Goal: Task Accomplishment & Management: Manage account settings

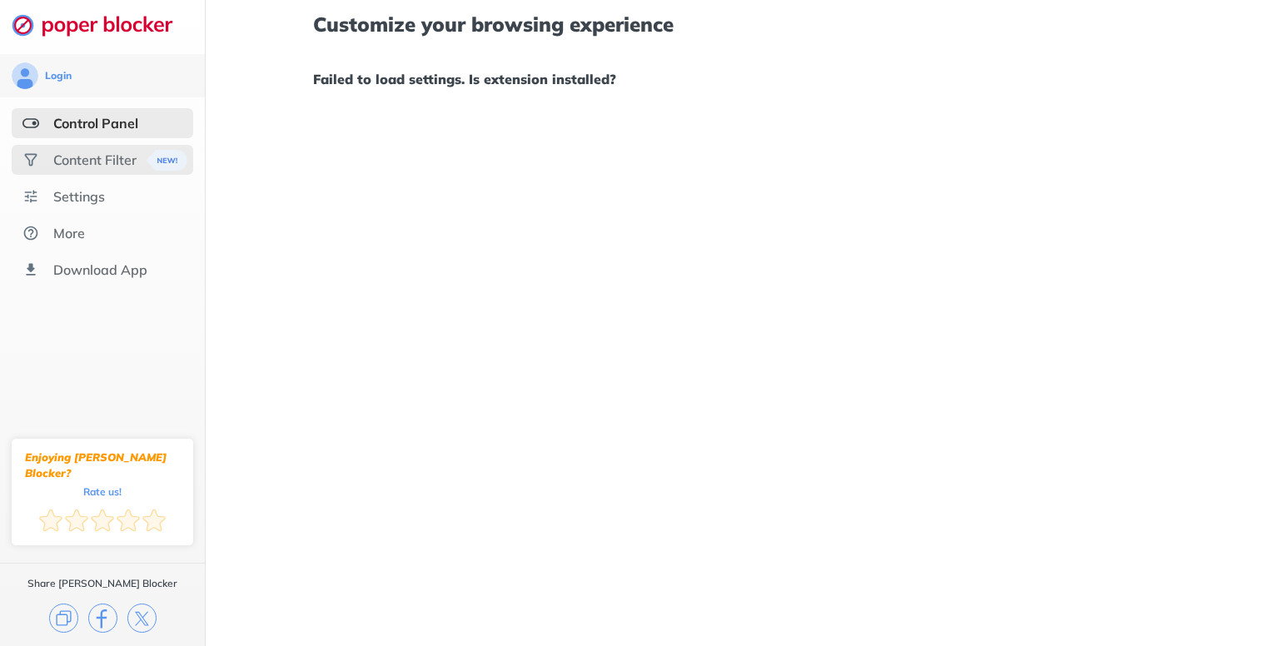
click at [73, 157] on div "Content Filter" at bounding box center [94, 160] width 83 height 17
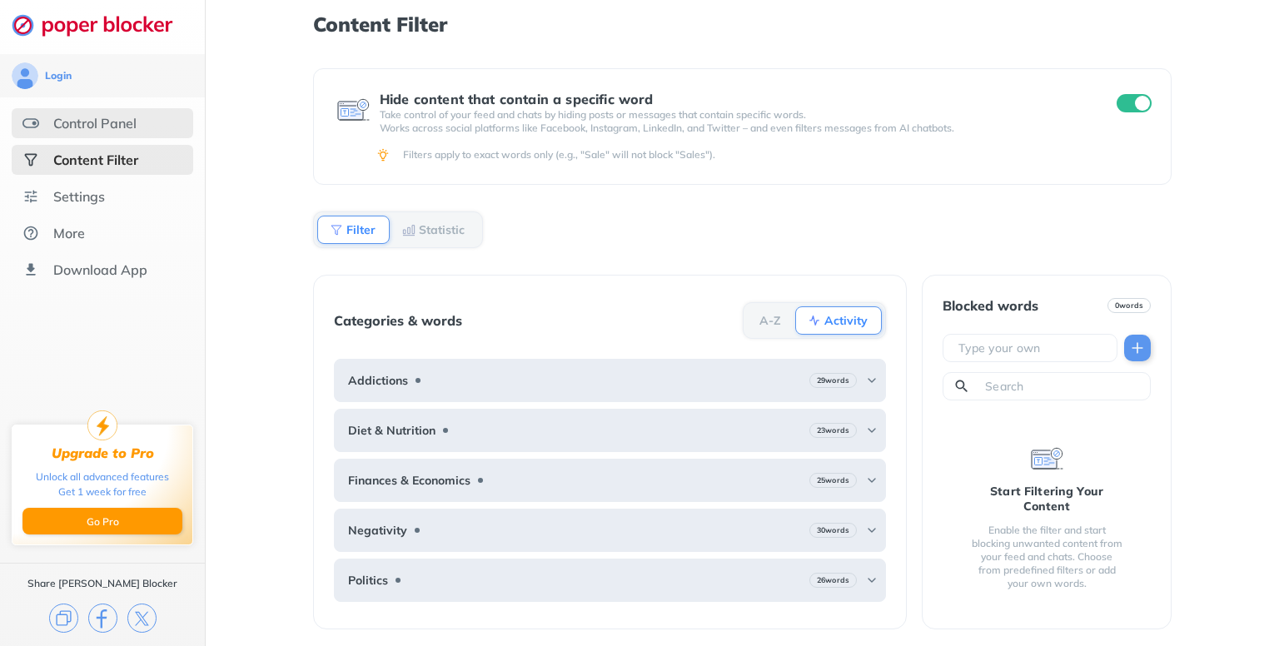
click at [83, 131] on div "Control Panel" at bounding box center [94, 123] width 83 height 17
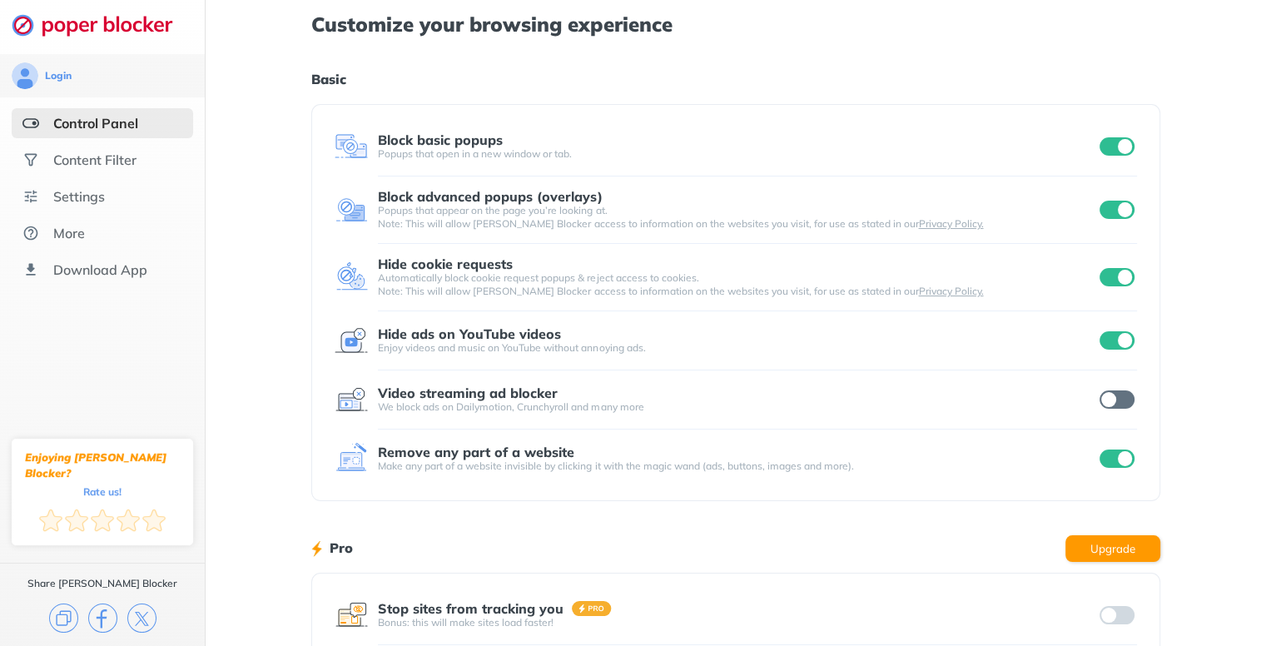
click at [1105, 400] on input "checkbox" at bounding box center [1117, 399] width 35 height 18
